Goal: Transaction & Acquisition: Subscribe to service/newsletter

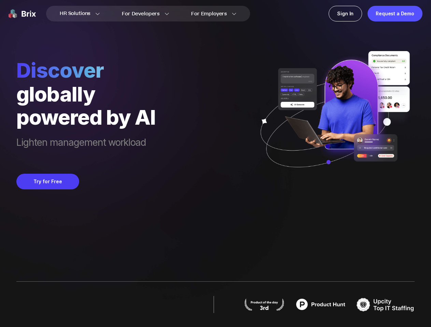
click at [215, 164] on div "Discover globally powered by AI Lighten management workload Try for Free" at bounding box center [215, 95] width 398 height 190
click at [394, 14] on div "Request a Demo" at bounding box center [394, 14] width 55 height 16
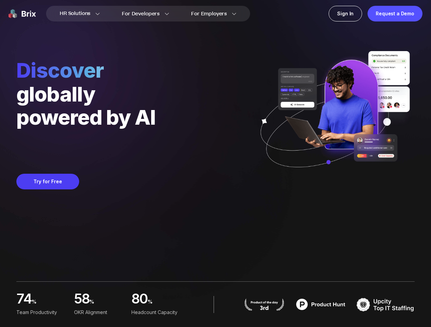
click at [47, 182] on button "Try for Free" at bounding box center [47, 182] width 63 height 16
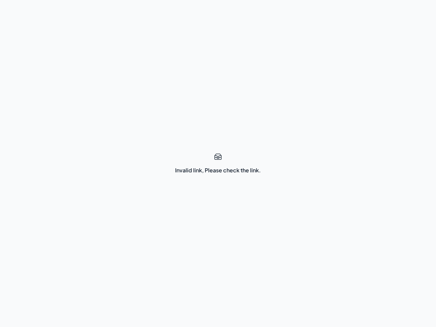
click at [218, 164] on div "Invalid link, Please check the link." at bounding box center [218, 163] width 436 height 327
